Goal: Information Seeking & Learning: Learn about a topic

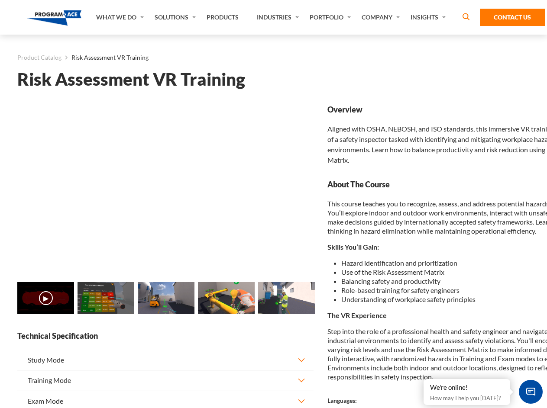
click at [176, 17] on link "Solutions" at bounding box center [176, 17] width 52 height 35
click at [0, 0] on div "AI & Computer Vision Solutions Computer Vision Quality Control AI tools for fas…" at bounding box center [0, 0] width 0 height 0
click at [0, 0] on div "AI & Computer Vision Solutions Virtual Training Solutions Virtual Tour Solution…" at bounding box center [0, 0] width 0 height 0
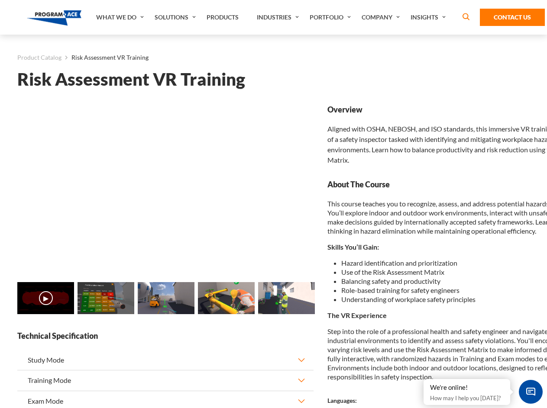
click at [0, 0] on div "AI & Computer Vision Solutions Virtual Training Solutions Virtual Tour Solution…" at bounding box center [0, 0] width 0 height 0
click at [0, 0] on div "AI & Computer Vision Solutions Computer Vision Quality Control AI tools for fas…" at bounding box center [0, 0] width 0 height 0
